Goal: Task Accomplishment & Management: Manage account settings

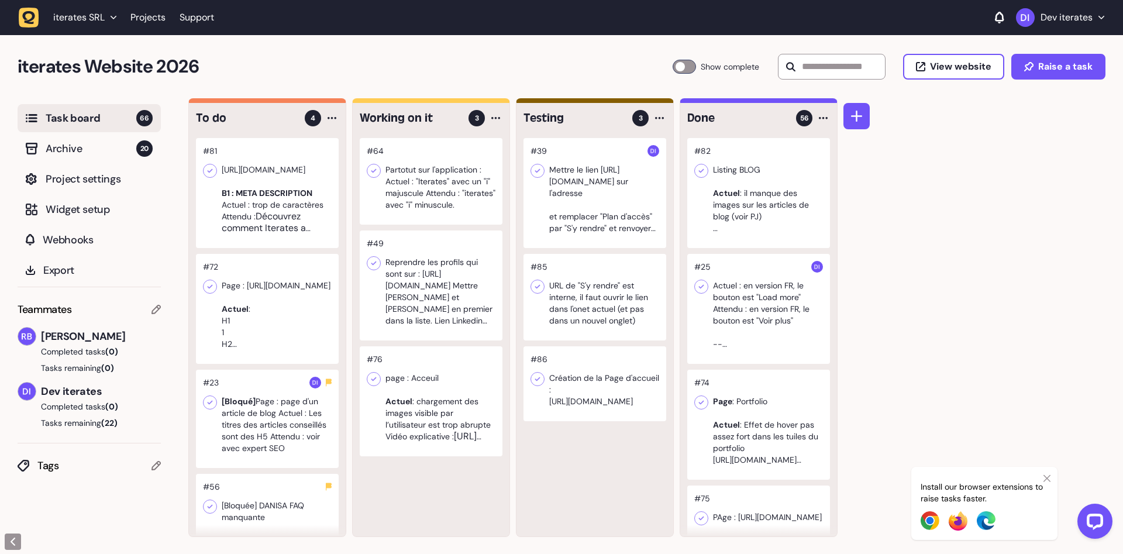
click at [457, 426] on div at bounding box center [431, 401] width 143 height 110
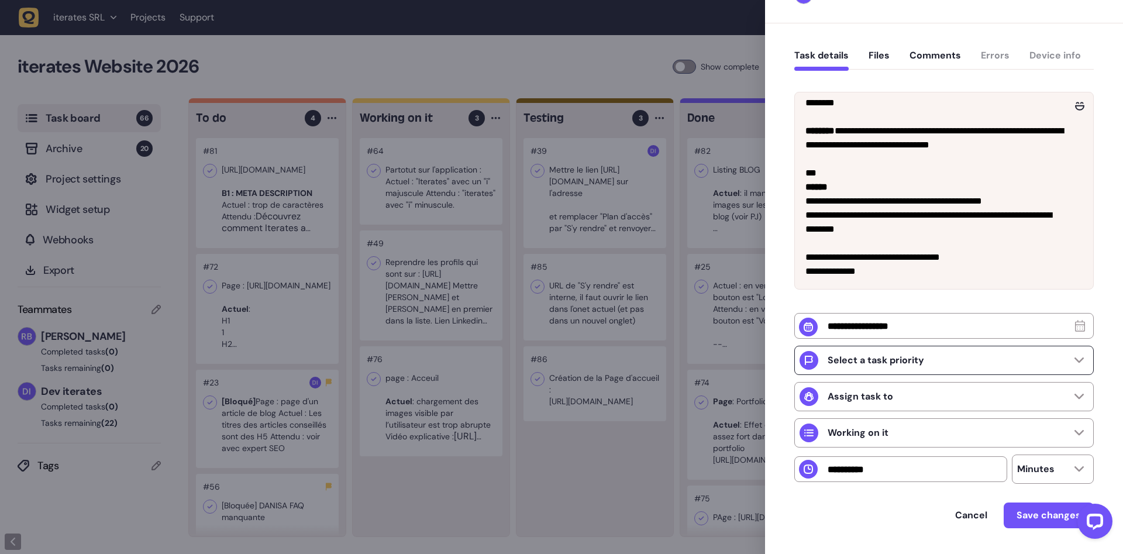
scroll to position [111, 0]
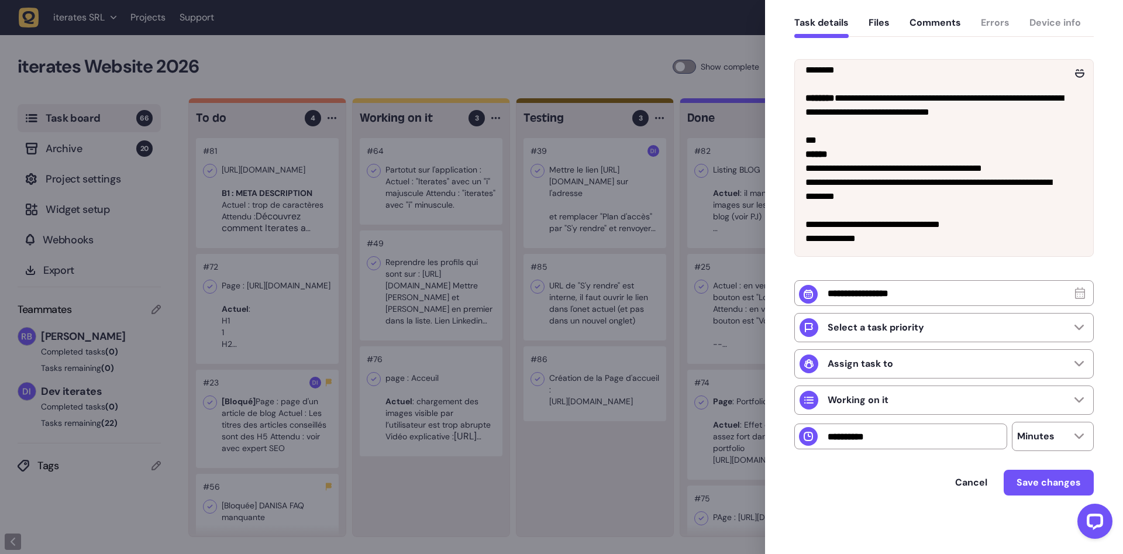
click at [278, 191] on div at bounding box center [561, 277] width 1123 height 554
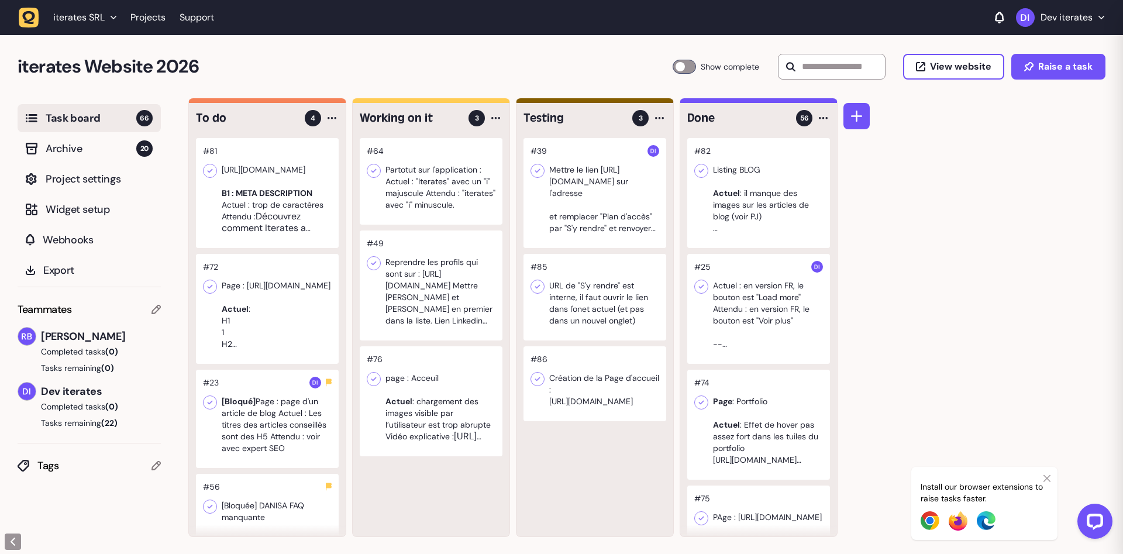
click at [265, 209] on div at bounding box center [267, 193] width 143 height 110
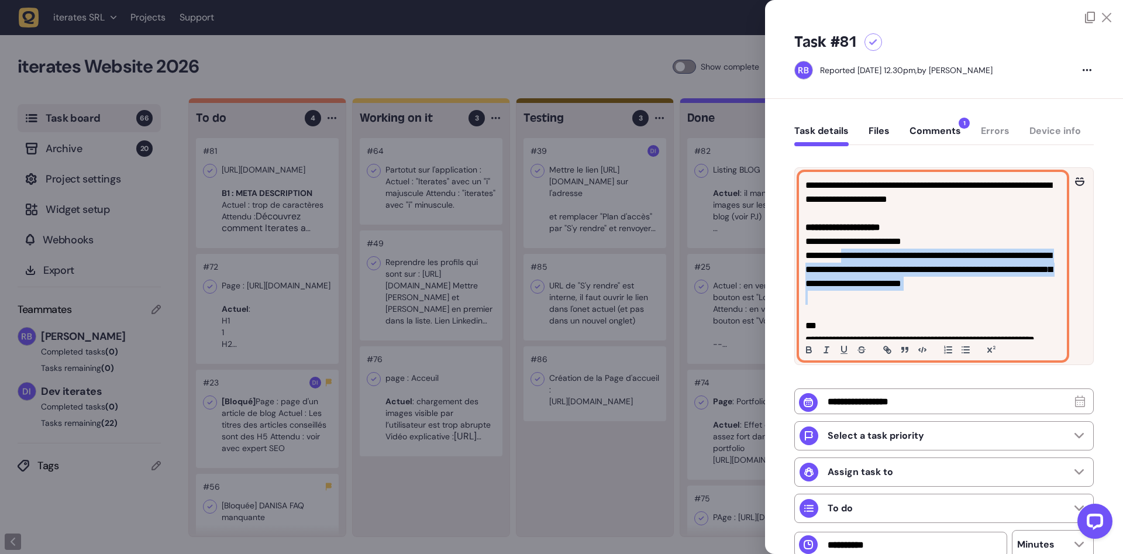
drag, startPoint x: 849, startPoint y: 254, endPoint x: 1062, endPoint y: 292, distance: 216.4
click at [1062, 292] on div "**********" at bounding box center [932, 266] width 267 height 187
copy span "**********"
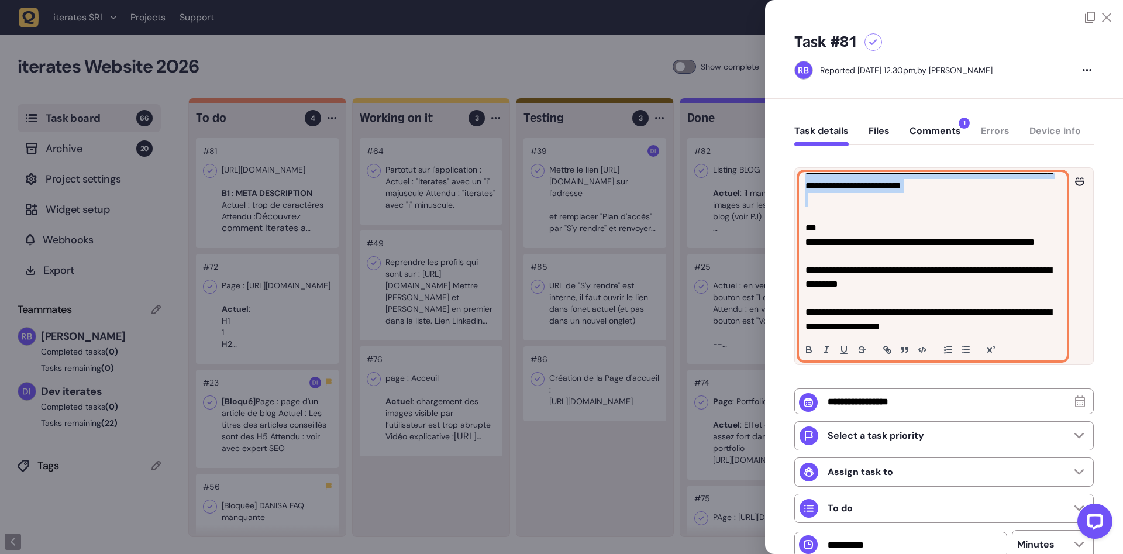
scroll to position [74, 0]
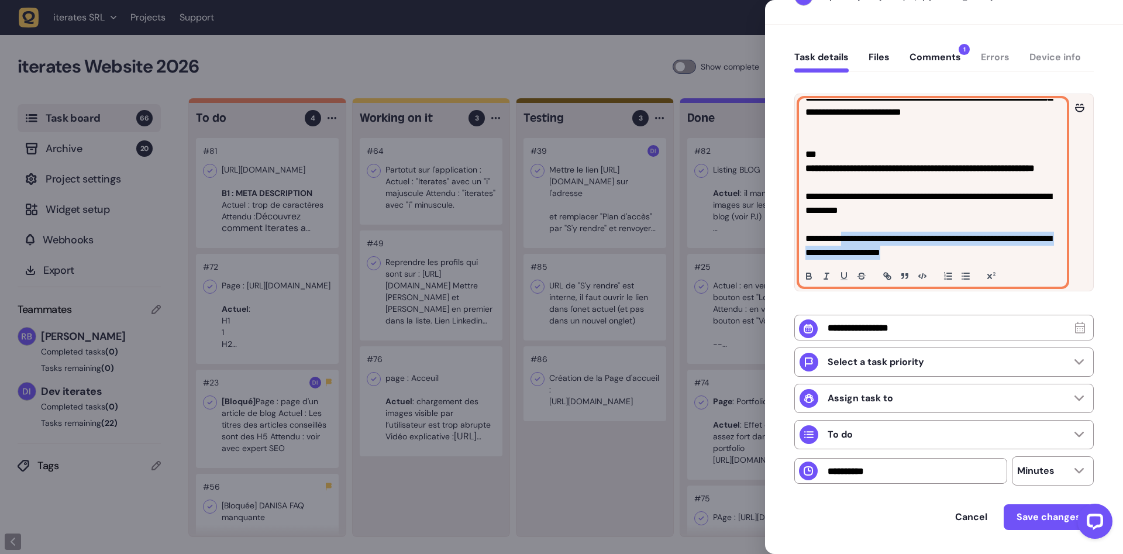
drag, startPoint x: 849, startPoint y: 238, endPoint x: 954, endPoint y: 251, distance: 105.5
click at [954, 251] on p "**********" at bounding box center [932, 246] width 255 height 28
copy p "**********"
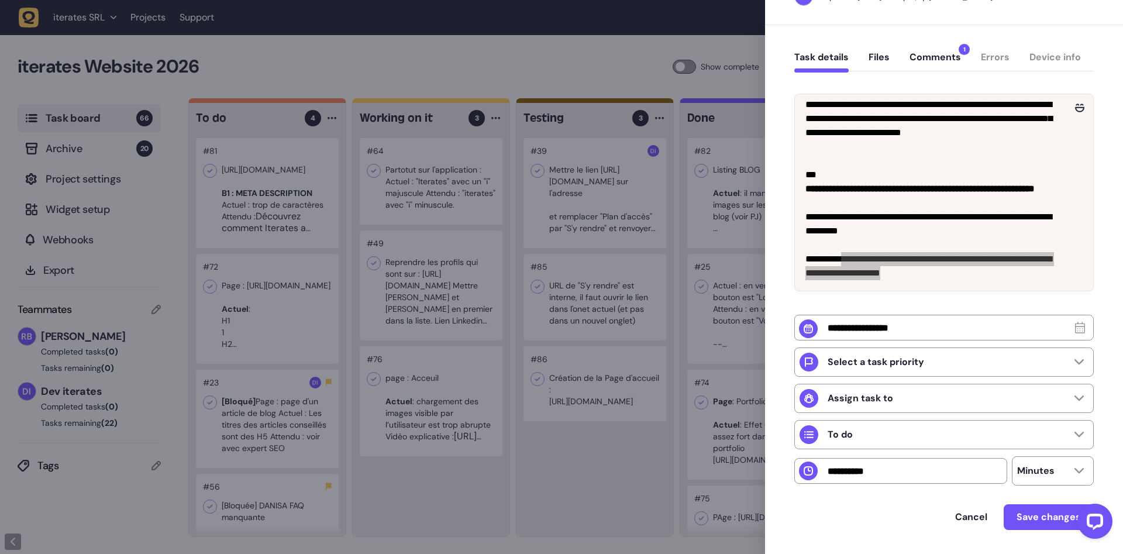
scroll to position [91, 0]
click at [633, 464] on div at bounding box center [561, 277] width 1123 height 554
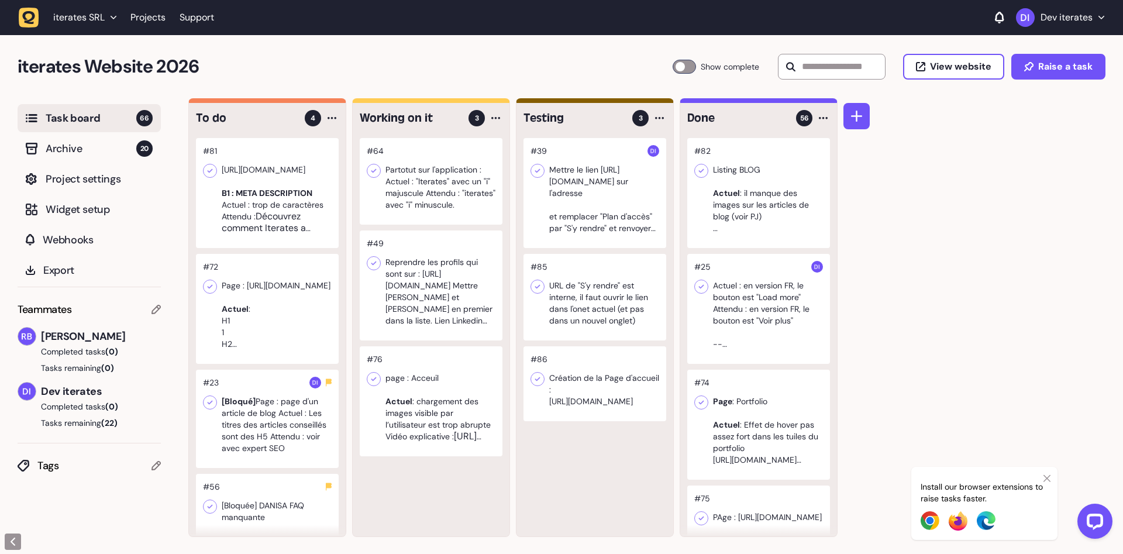
click at [268, 212] on div at bounding box center [267, 193] width 143 height 110
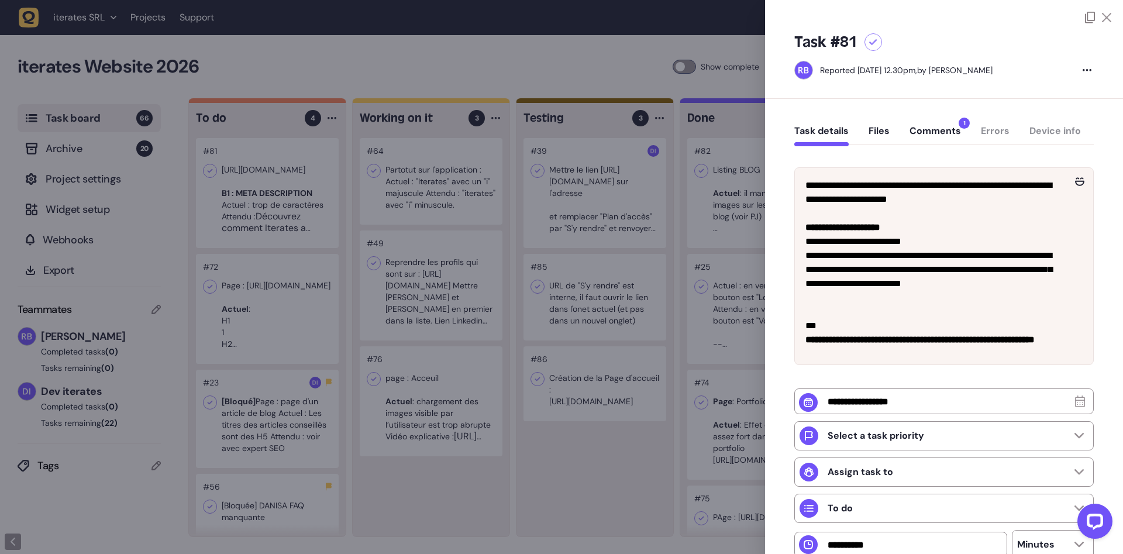
click at [268, 212] on div at bounding box center [561, 277] width 1123 height 554
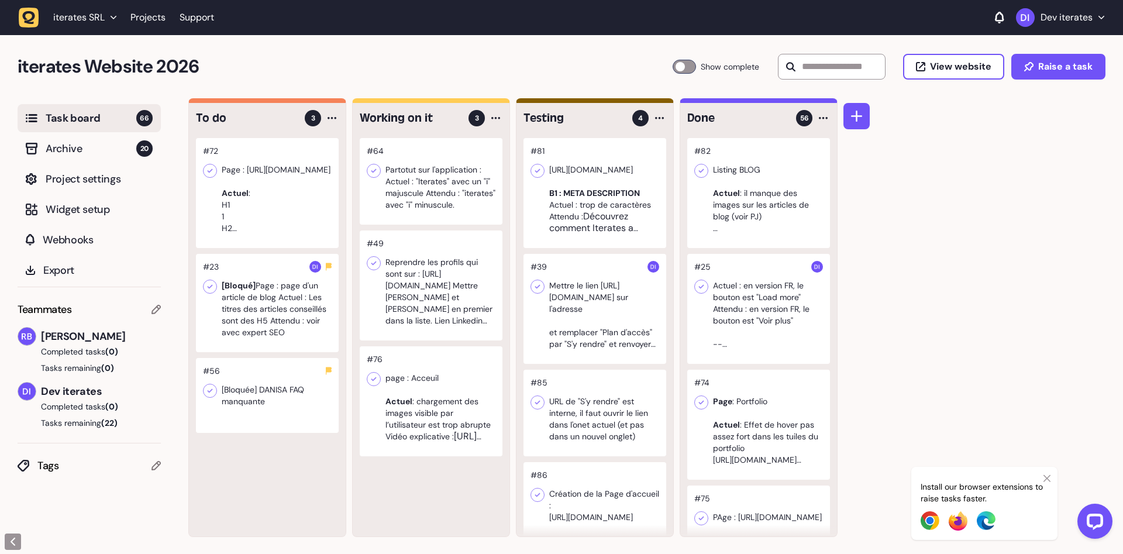
click at [439, 406] on div at bounding box center [431, 401] width 143 height 110
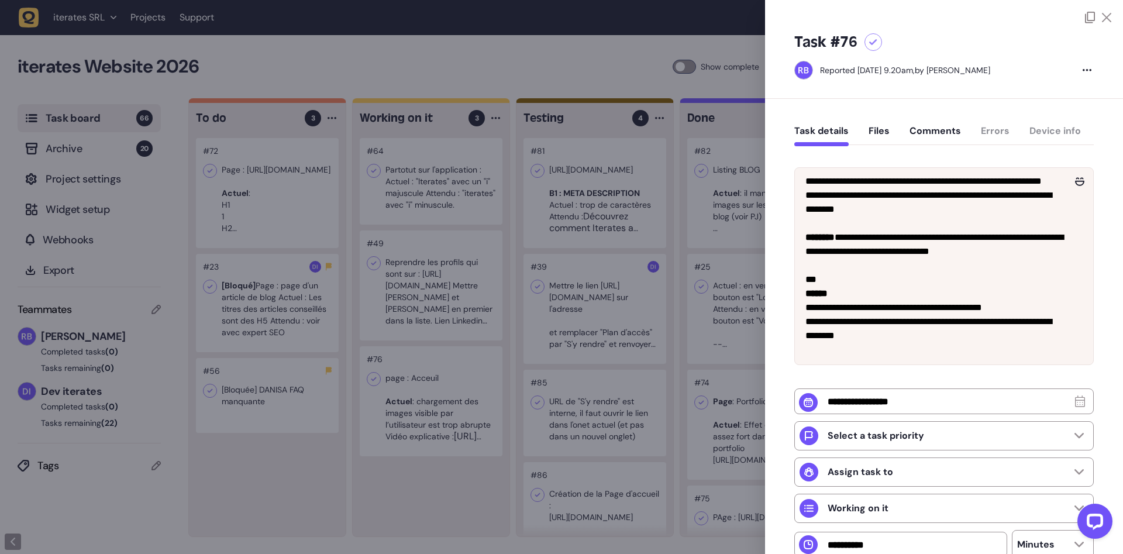
scroll to position [77, 0]
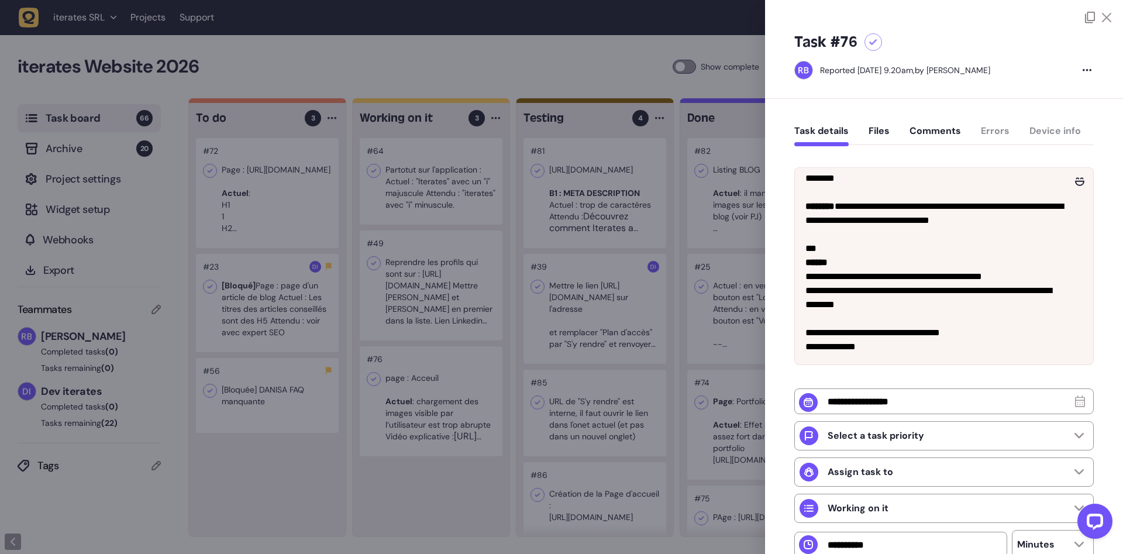
click at [289, 209] on div at bounding box center [561, 277] width 1123 height 554
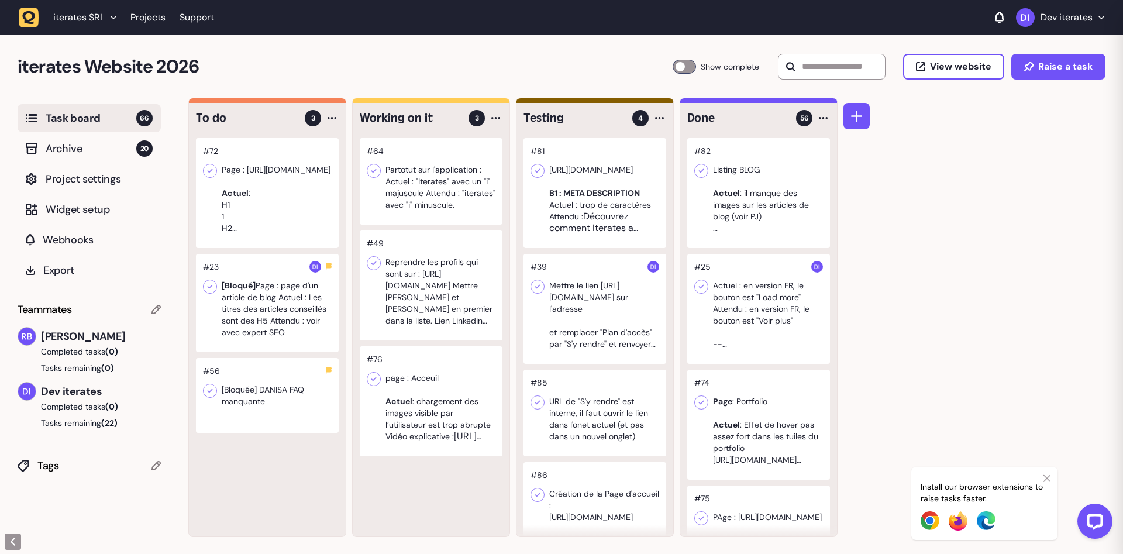
click at [273, 205] on div at bounding box center [267, 193] width 143 height 110
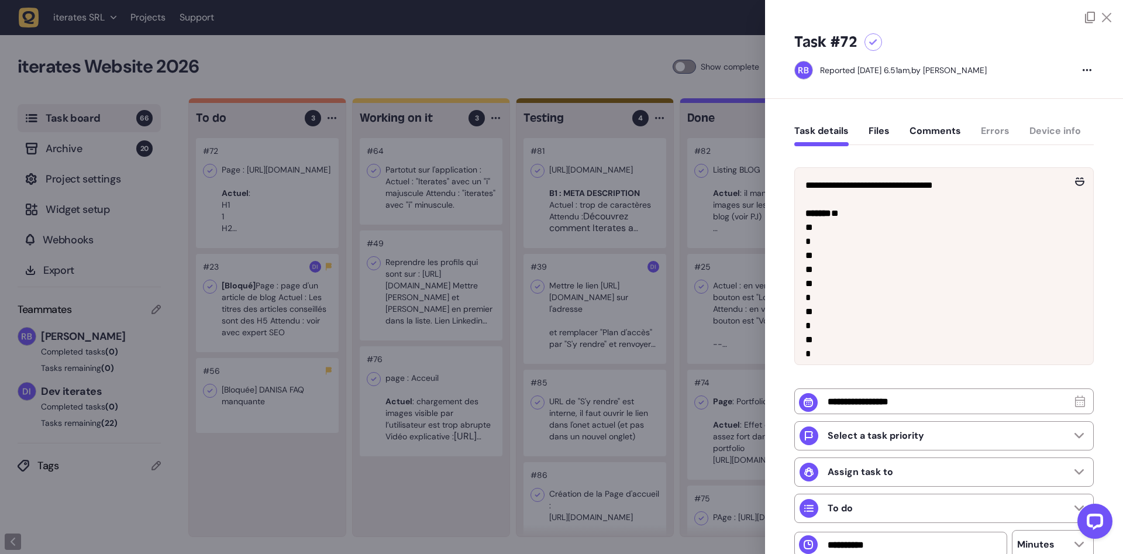
click at [273, 205] on div at bounding box center [561, 277] width 1123 height 554
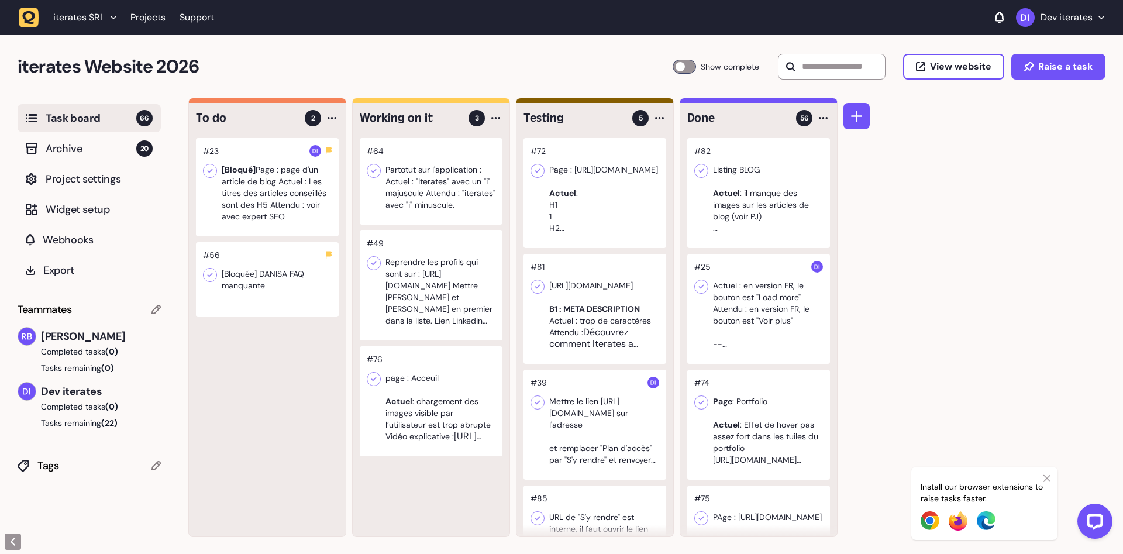
click at [460, 425] on div at bounding box center [431, 401] width 143 height 110
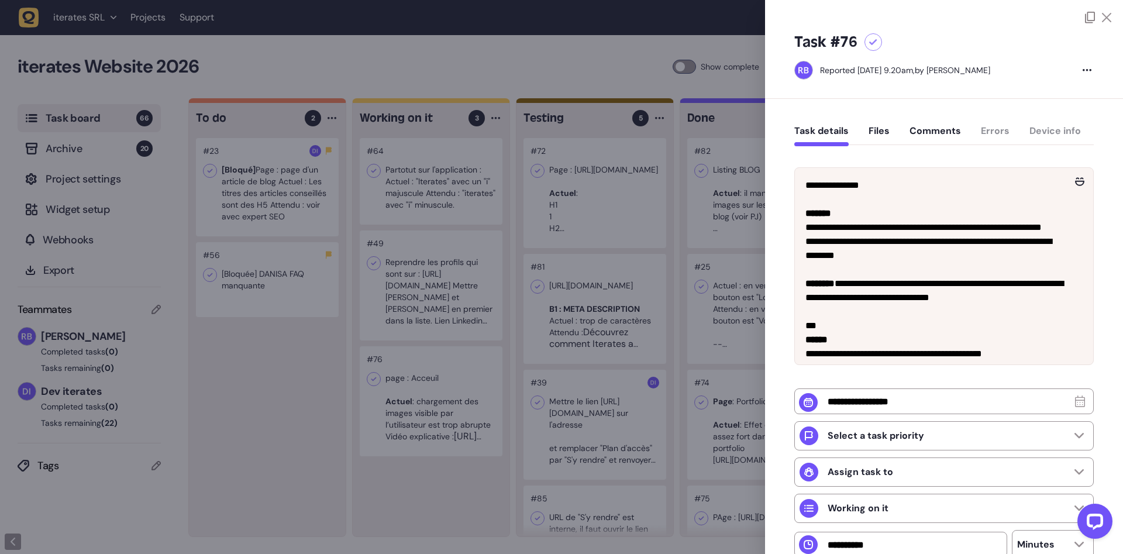
click at [277, 319] on div at bounding box center [561, 277] width 1123 height 554
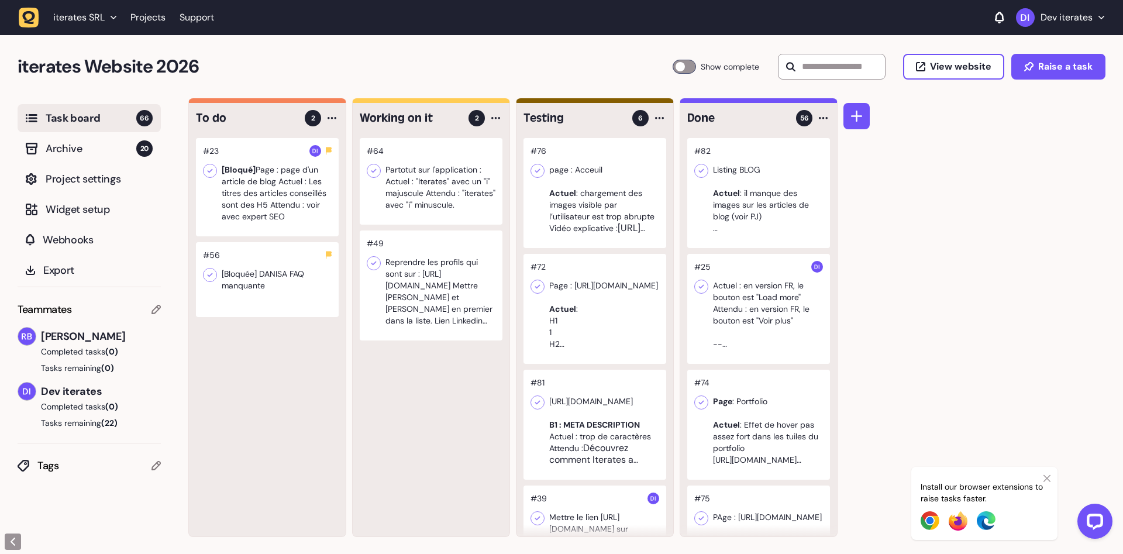
click at [444, 296] on div at bounding box center [431, 285] width 143 height 110
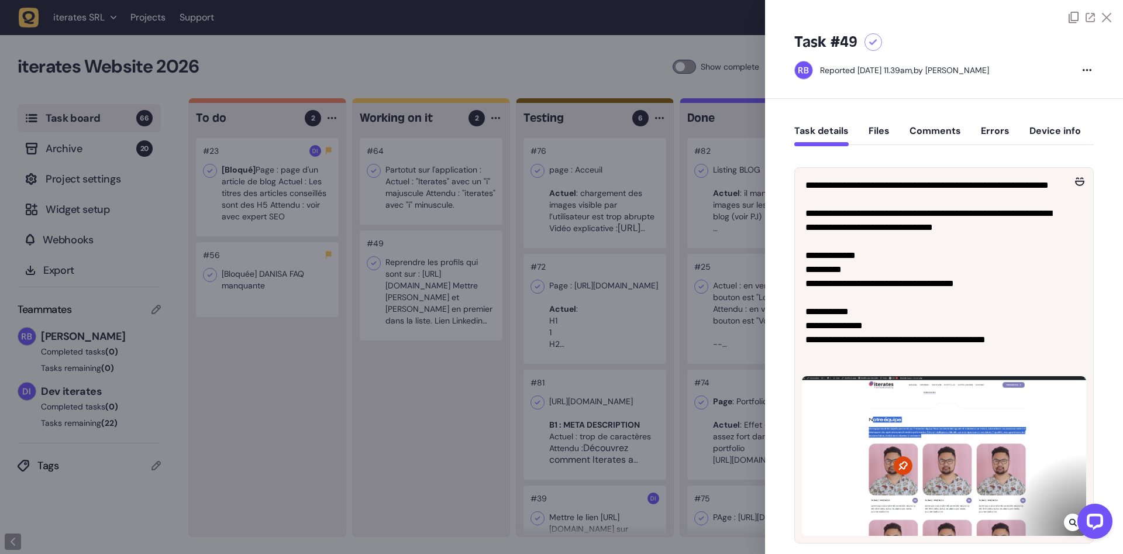
click at [442, 359] on div at bounding box center [561, 277] width 1123 height 554
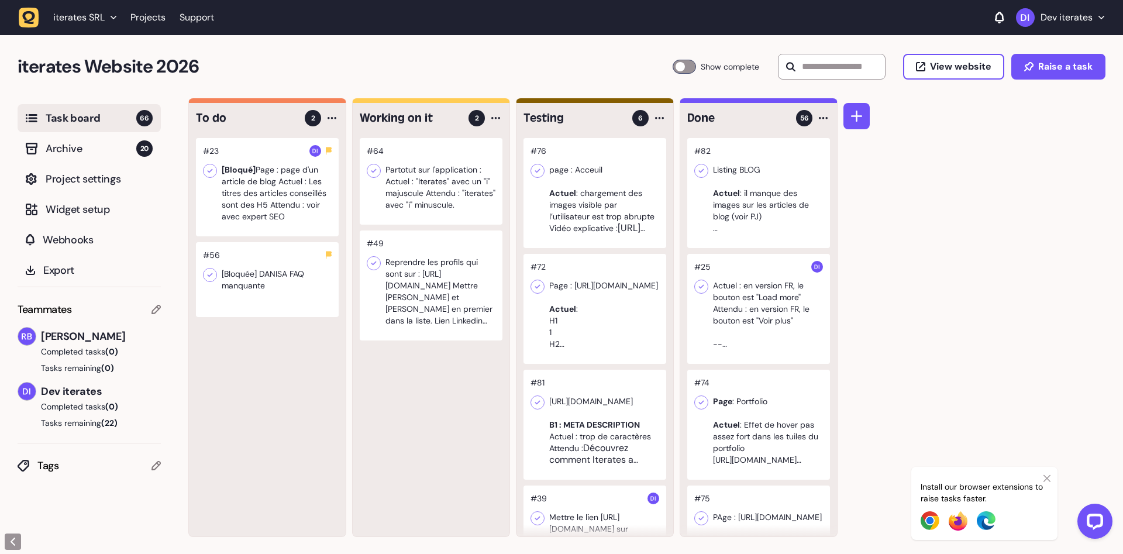
click at [435, 295] on div at bounding box center [431, 285] width 143 height 110
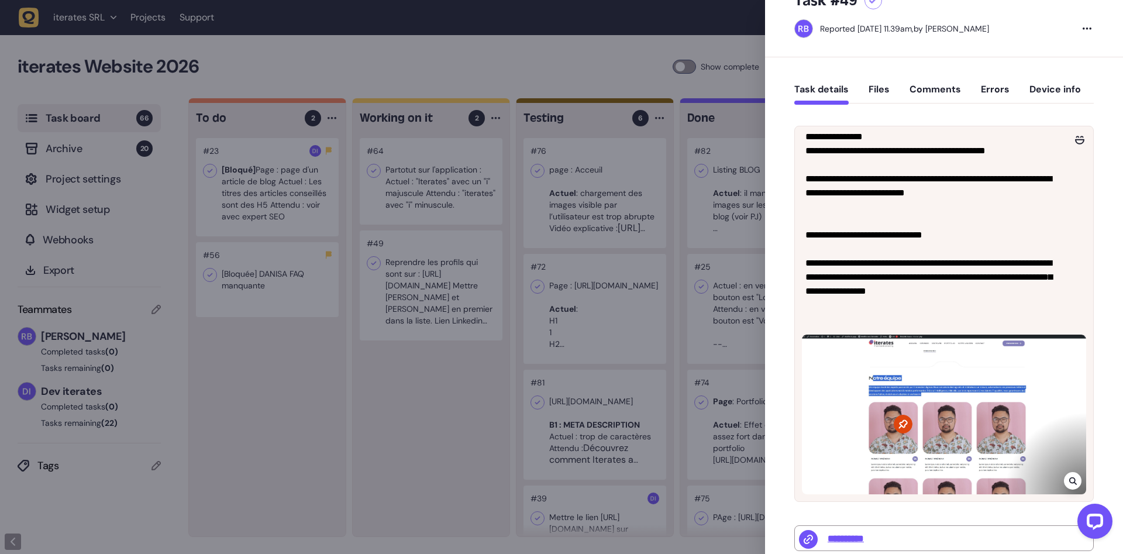
scroll to position [74, 0]
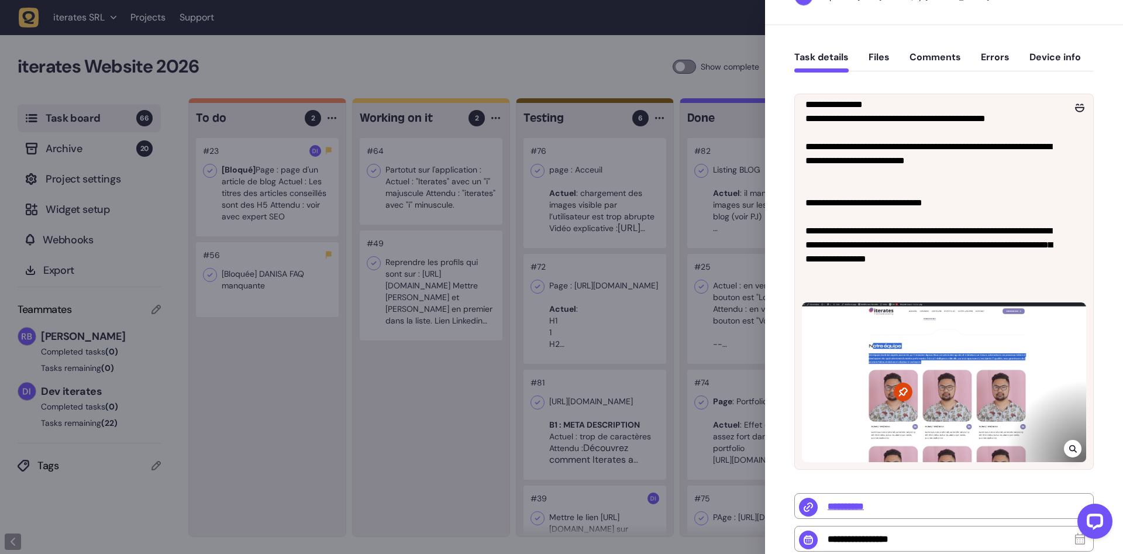
click at [457, 275] on div at bounding box center [561, 277] width 1123 height 554
